Goal: Task Accomplishment & Management: Manage account settings

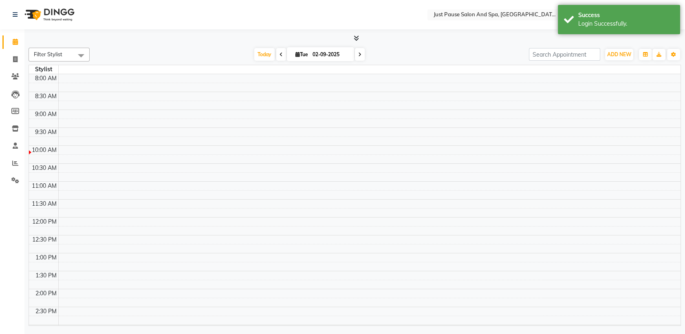
select select "en"
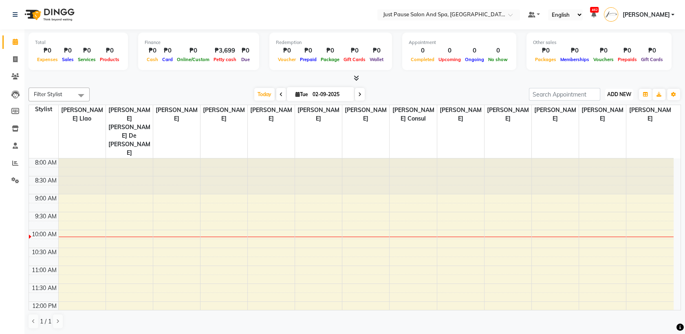
click at [615, 95] on span "ADD NEW" at bounding box center [619, 94] width 24 height 6
click at [602, 109] on button "Add Appointment" at bounding box center [600, 110] width 64 height 11
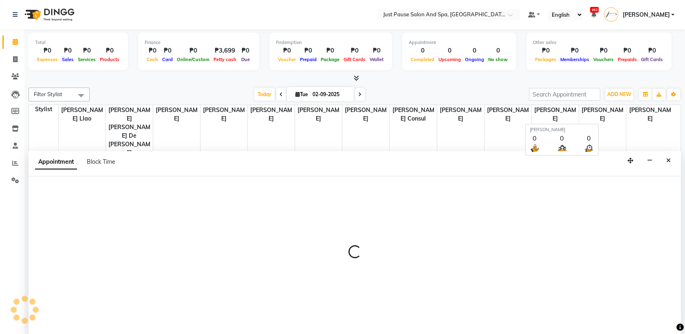
select select "tentative"
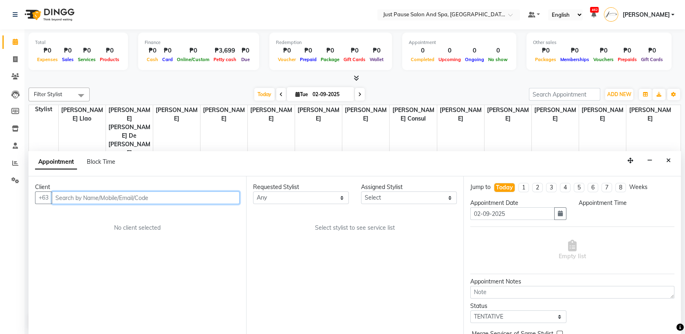
select select "540"
click at [229, 203] on input "text" at bounding box center [146, 197] width 188 height 13
click at [225, 203] on input "text" at bounding box center [146, 197] width 188 height 13
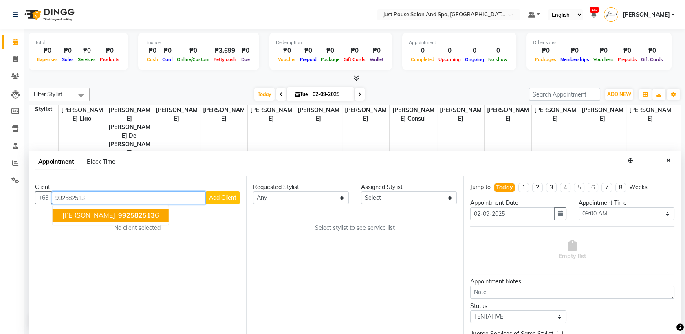
click at [155, 215] on button "[PERSON_NAME] 992582513 6" at bounding box center [111, 215] width 116 height 13
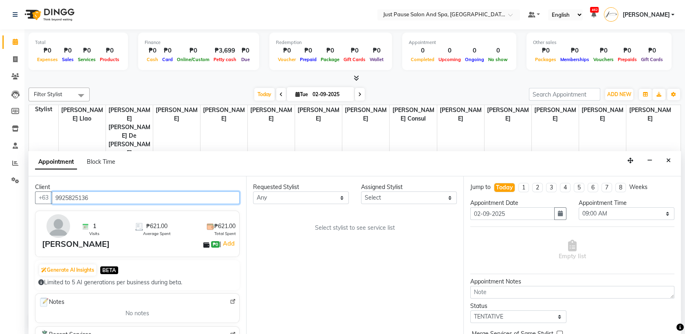
type input "9925825136"
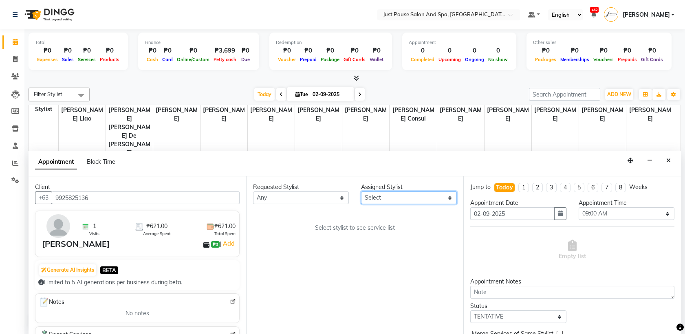
click at [446, 199] on select "Select [PERSON_NAME] [PERSON_NAME] [PERSON_NAME] llao [PERSON_NAME] [PERSON_NAM…" at bounding box center [409, 197] width 96 height 13
select select "31569"
click at [361, 191] on select "Select [PERSON_NAME] [PERSON_NAME] [PERSON_NAME] llao [PERSON_NAME] [PERSON_NAM…" at bounding box center [409, 197] width 96 height 13
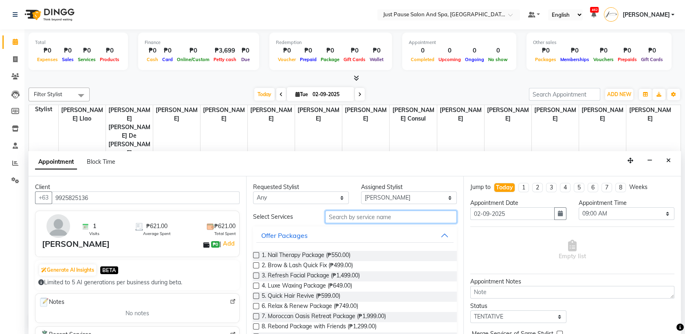
click at [393, 217] on input "text" at bounding box center [391, 217] width 132 height 13
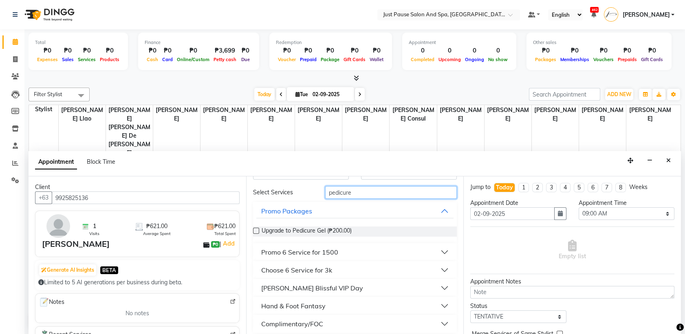
scroll to position [29, 0]
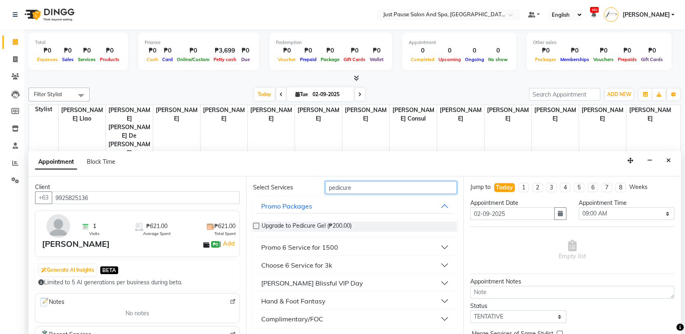
type input "pedicure"
click at [436, 301] on button "Hand & Foot Fantasy" at bounding box center [355, 301] width 198 height 15
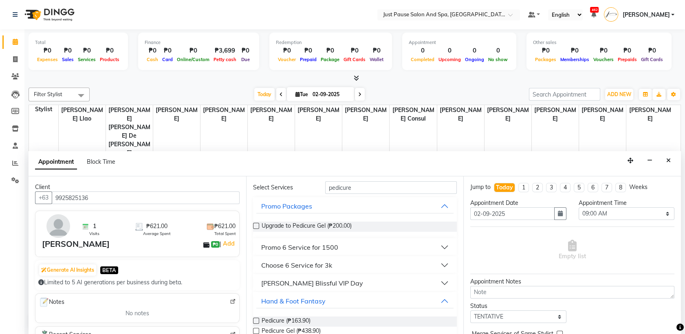
click at [255, 321] on label at bounding box center [256, 321] width 6 height 6
click at [255, 321] on input "checkbox" at bounding box center [255, 321] width 5 height 5
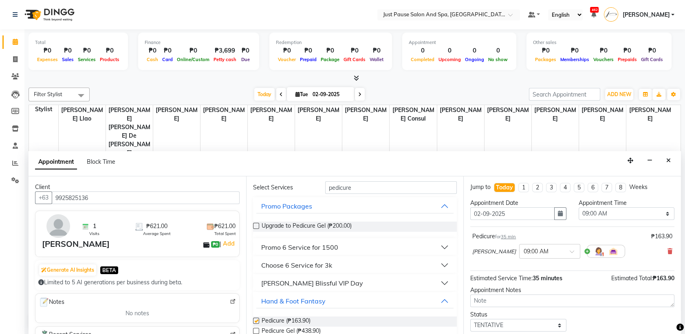
checkbox input "false"
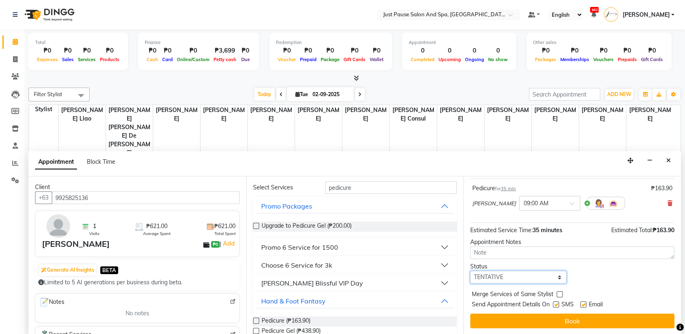
click at [557, 273] on select "Select TENTATIVE CONFIRM CHECK-IN UPCOMING" at bounding box center [518, 277] width 96 height 13
select select "check-in"
click at [470, 271] on select "Select TENTATIVE CONFIRM CHECK-IN UPCOMING" at bounding box center [518, 277] width 96 height 13
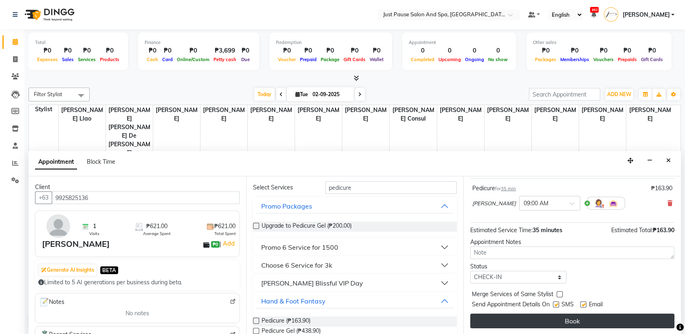
click at [565, 319] on button "Book" at bounding box center [572, 321] width 204 height 15
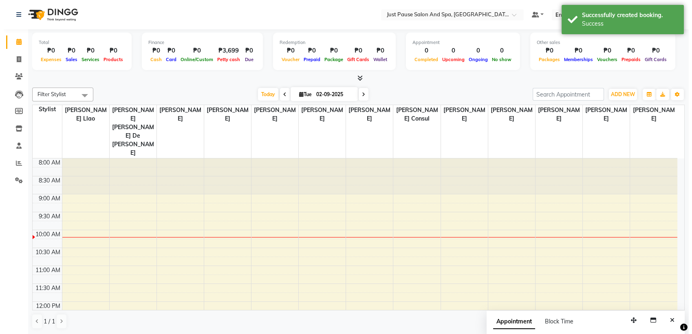
scroll to position [0, 0]
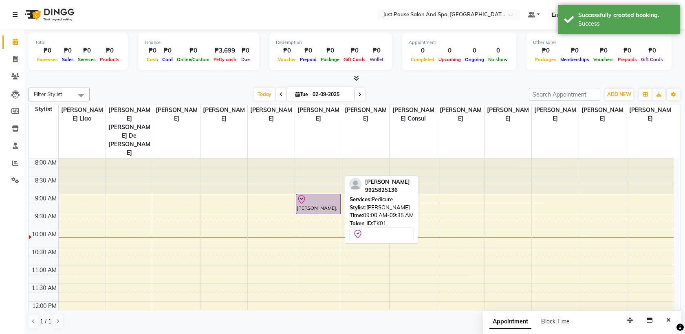
click at [313, 194] on div "[PERSON_NAME], TK01, 09:00 AM-09:35 AM, Pedicure" at bounding box center [318, 204] width 44 height 20
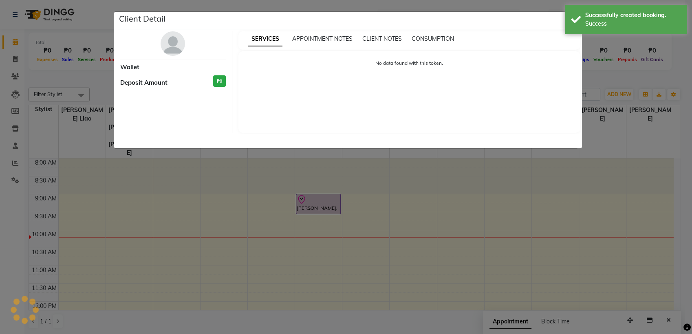
select select "8"
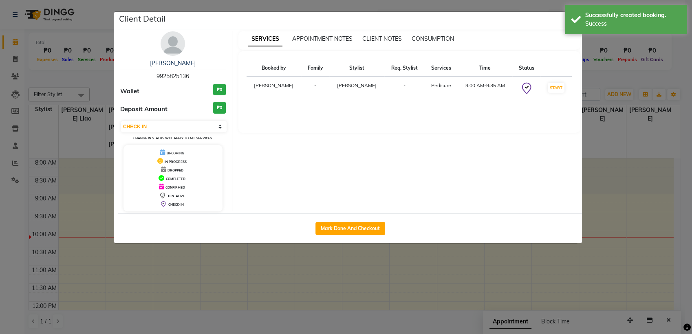
click at [169, 47] on img at bounding box center [172, 43] width 24 height 24
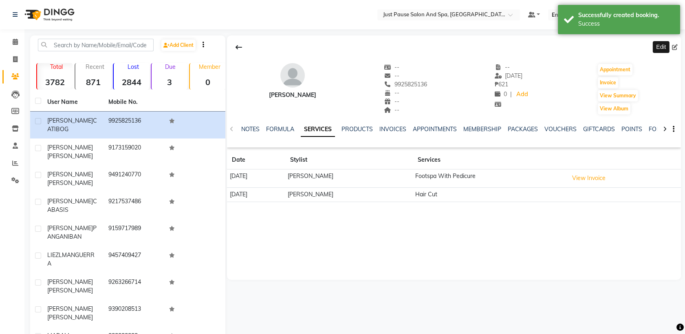
click at [672, 47] on icon at bounding box center [675, 47] width 6 height 6
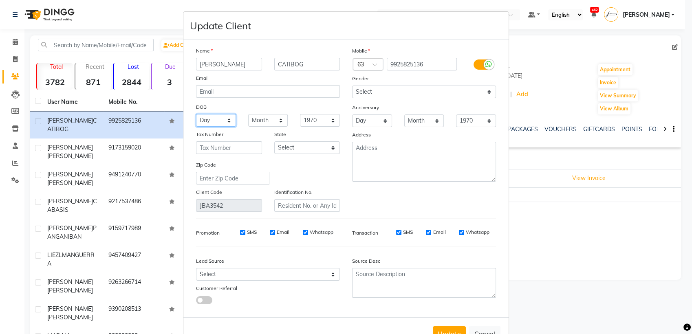
click at [226, 120] on select "Day 01 02 03 04 05 06 07 08 09 10 11 12 13 14 15 16 17 18 19 20 21 22 23 24 25 …" at bounding box center [216, 120] width 40 height 13
click at [196, 114] on select "Day 01 02 03 04 05 06 07 08 09 10 11 12 13 14 15 16 17 18 19 20 21 22 23 24 25 …" at bounding box center [216, 120] width 40 height 13
click at [214, 119] on select "Day 01 02 03 04 05 06 07 08 09 10 11 12 13 14 15 16 17 18 19 20 21 22 23 24 25 …" at bounding box center [216, 120] width 40 height 13
select select "12"
click at [196, 114] on select "Day 01 02 03 04 05 06 07 08 09 10 11 12 13 14 15 16 17 18 19 20 21 22 23 24 25 …" at bounding box center [216, 120] width 40 height 13
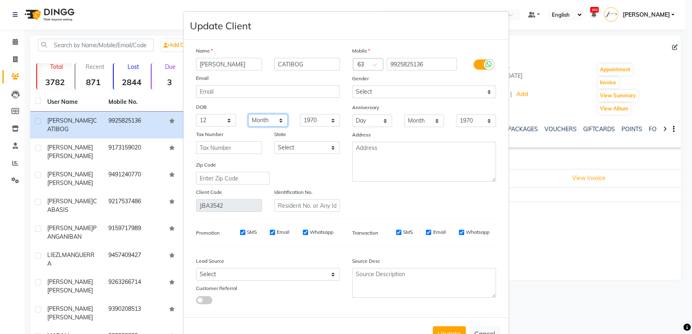
click at [278, 119] on select "Month January February March April May June July August September October Novem…" at bounding box center [268, 120] width 40 height 13
select select "10"
click at [248, 114] on select "Month January February March April May June July August September October Novem…" at bounding box center [268, 120] width 40 height 13
click at [330, 121] on select "1940 1941 1942 1943 1944 1945 1946 1947 1948 1949 1950 1951 1952 1953 1954 1955…" at bounding box center [320, 120] width 40 height 13
select select "1951"
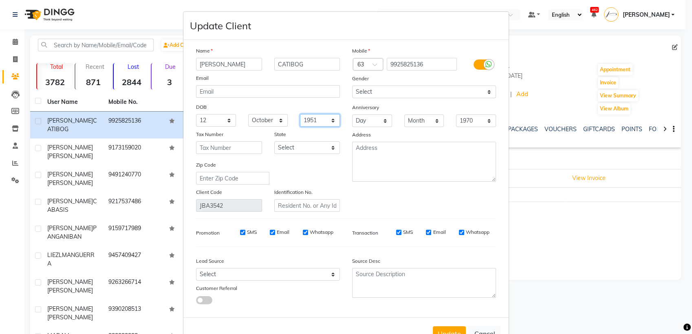
click at [300, 114] on select "1940 1941 1942 1943 1944 1945 1946 1947 1948 1949 1950 1951 1952 1953 1954 1955…" at bounding box center [320, 120] width 40 height 13
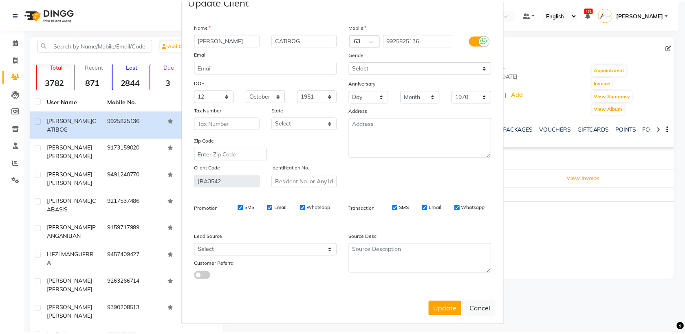
scroll to position [26, 0]
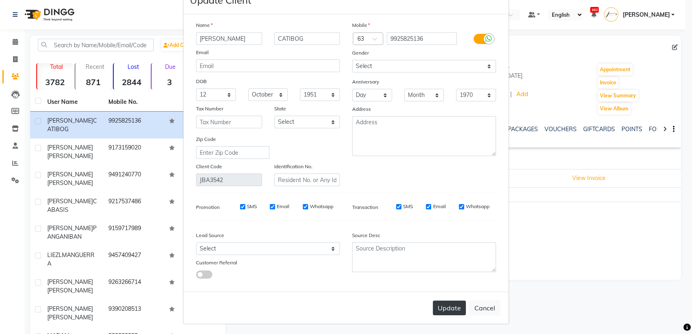
click at [448, 306] on button "Update" at bounding box center [449, 308] width 33 height 15
select select
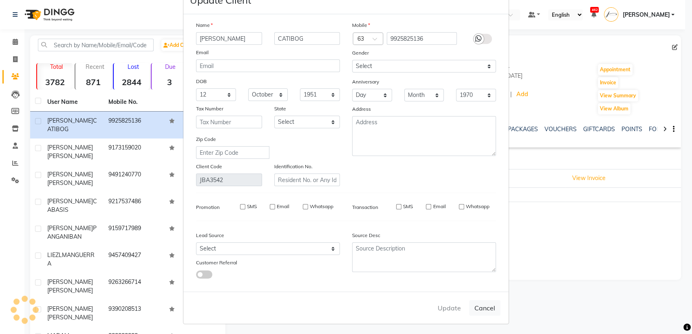
select select
checkbox input "false"
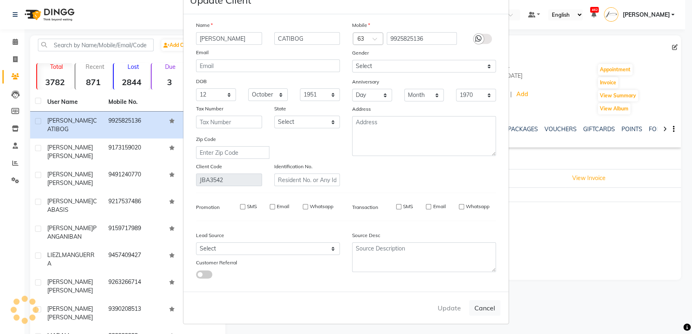
checkbox input "false"
